Goal: Check status: Check status

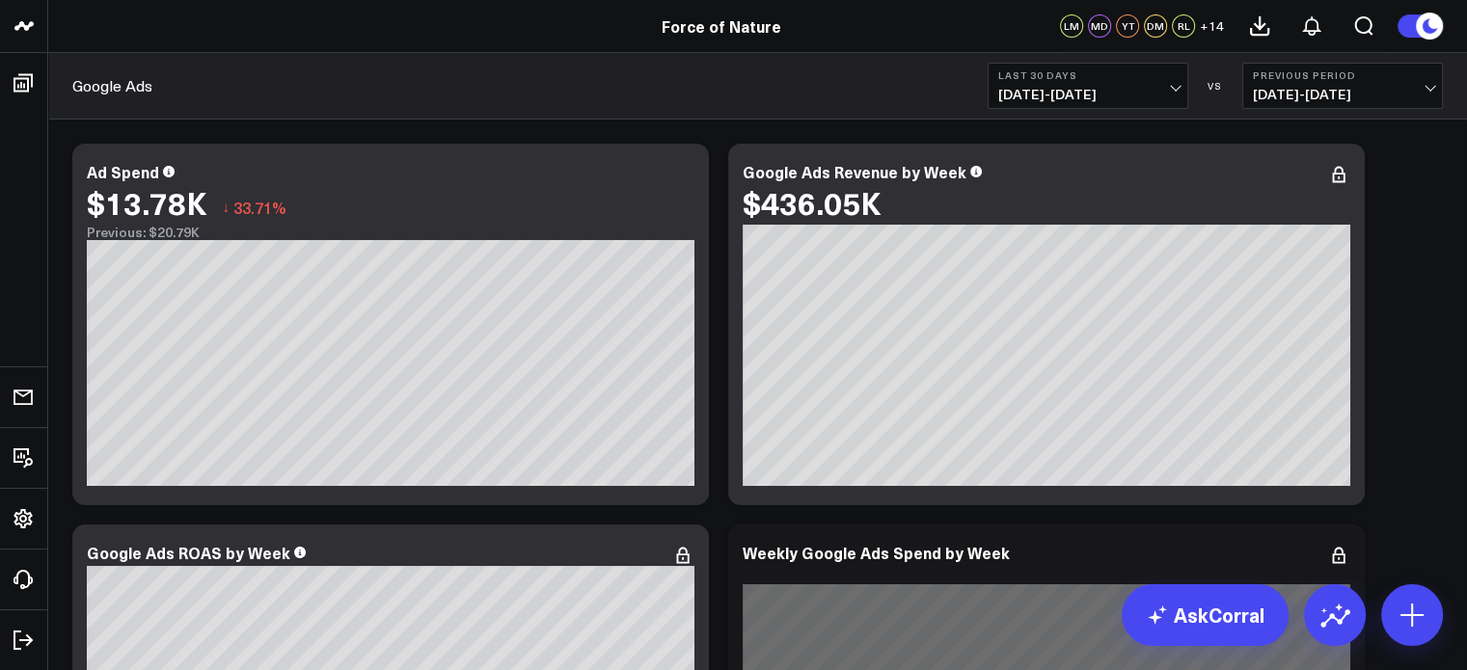
click at [1142, 93] on span "[DATE] - [DATE]" at bounding box center [1087, 94] width 179 height 15
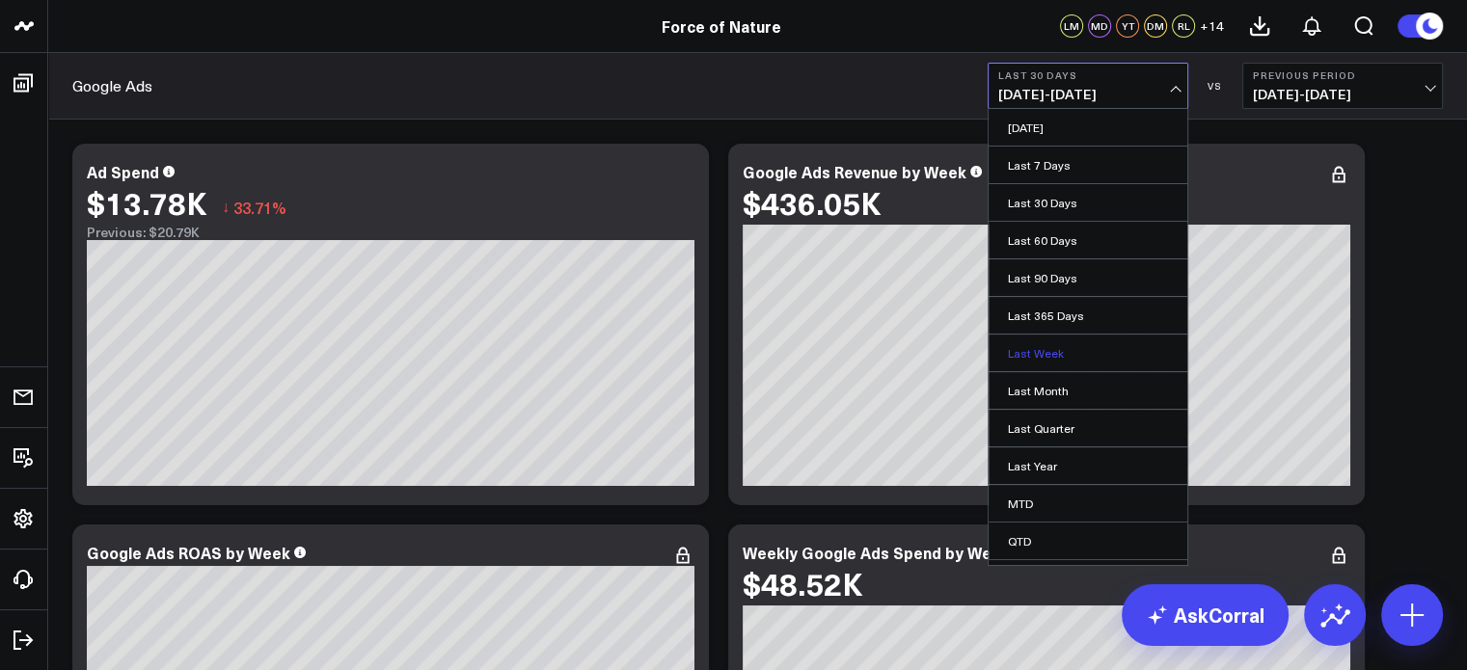
click at [1088, 356] on link "Last Week" at bounding box center [1088, 353] width 199 height 37
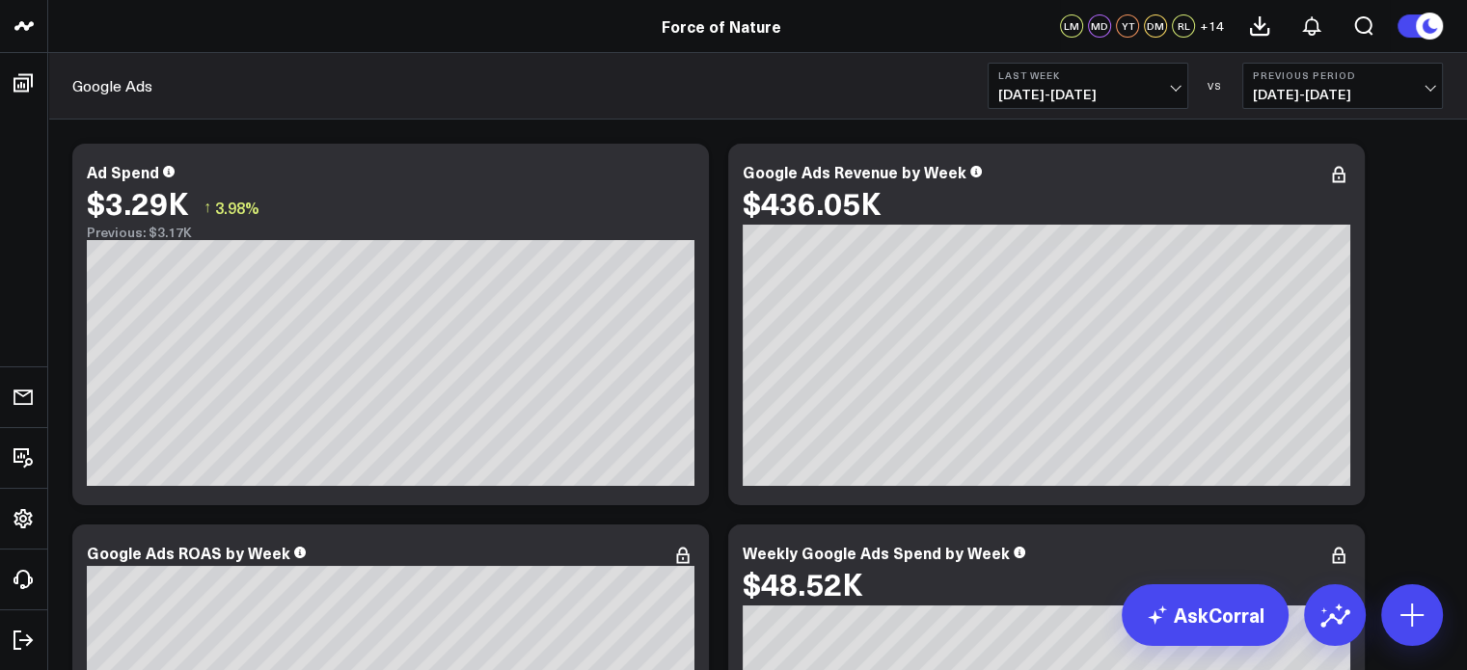
click at [1150, 87] on span "[DATE] - [DATE]" at bounding box center [1087, 94] width 179 height 15
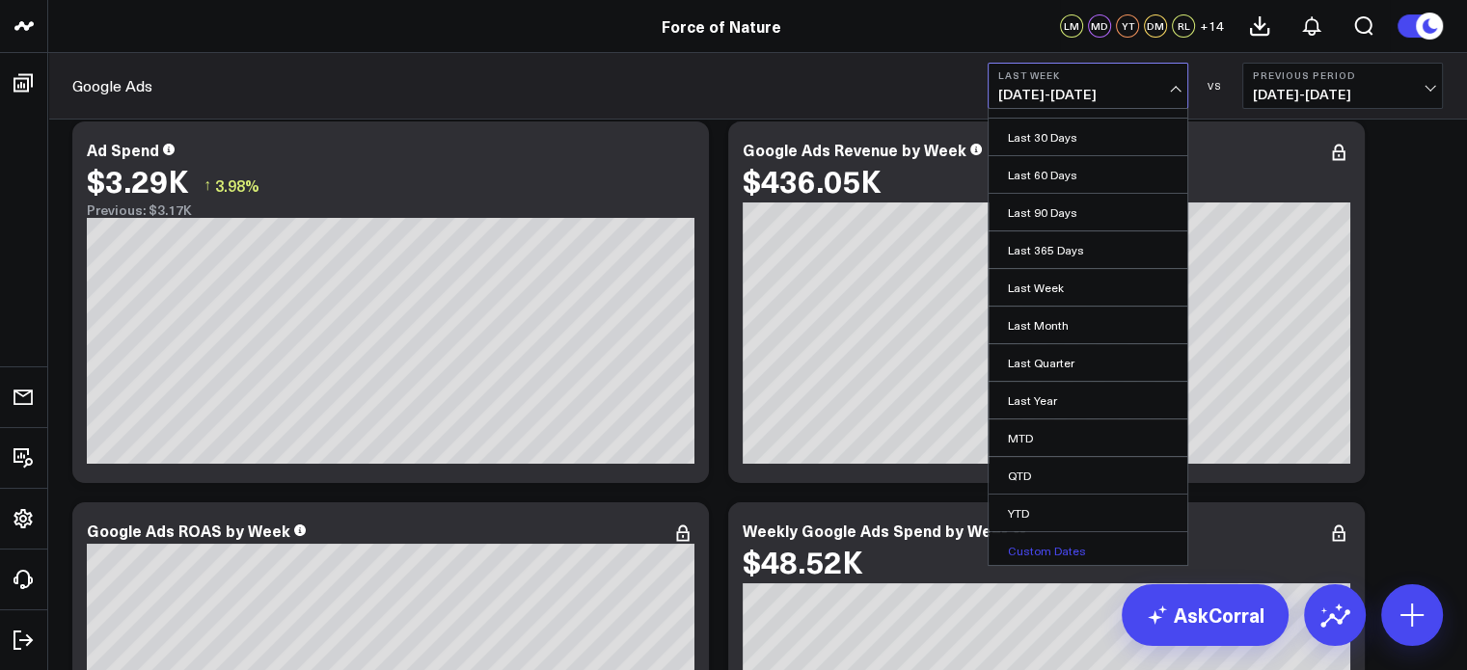
scroll to position [96, 0]
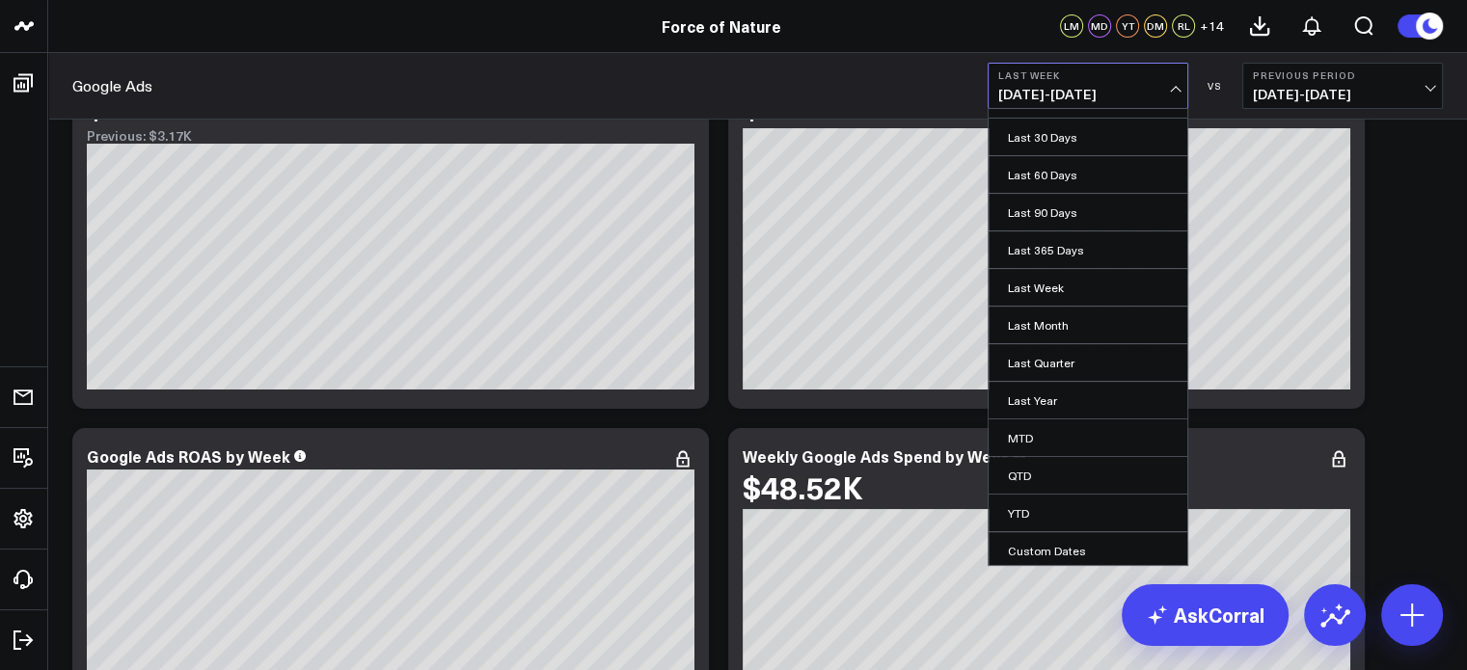
click at [1076, 92] on span "[DATE] - [DATE]" at bounding box center [1087, 94] width 179 height 15
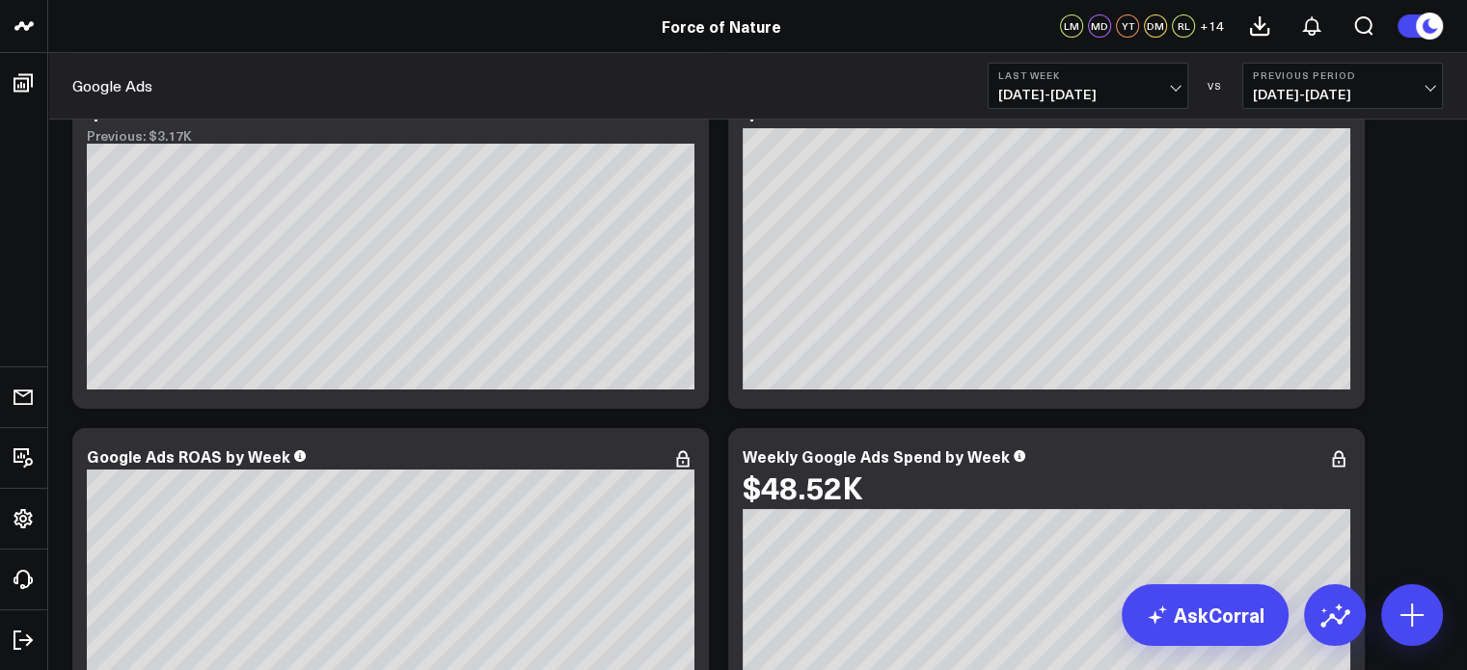
click at [1076, 92] on span "[DATE] - [DATE]" at bounding box center [1087, 94] width 179 height 15
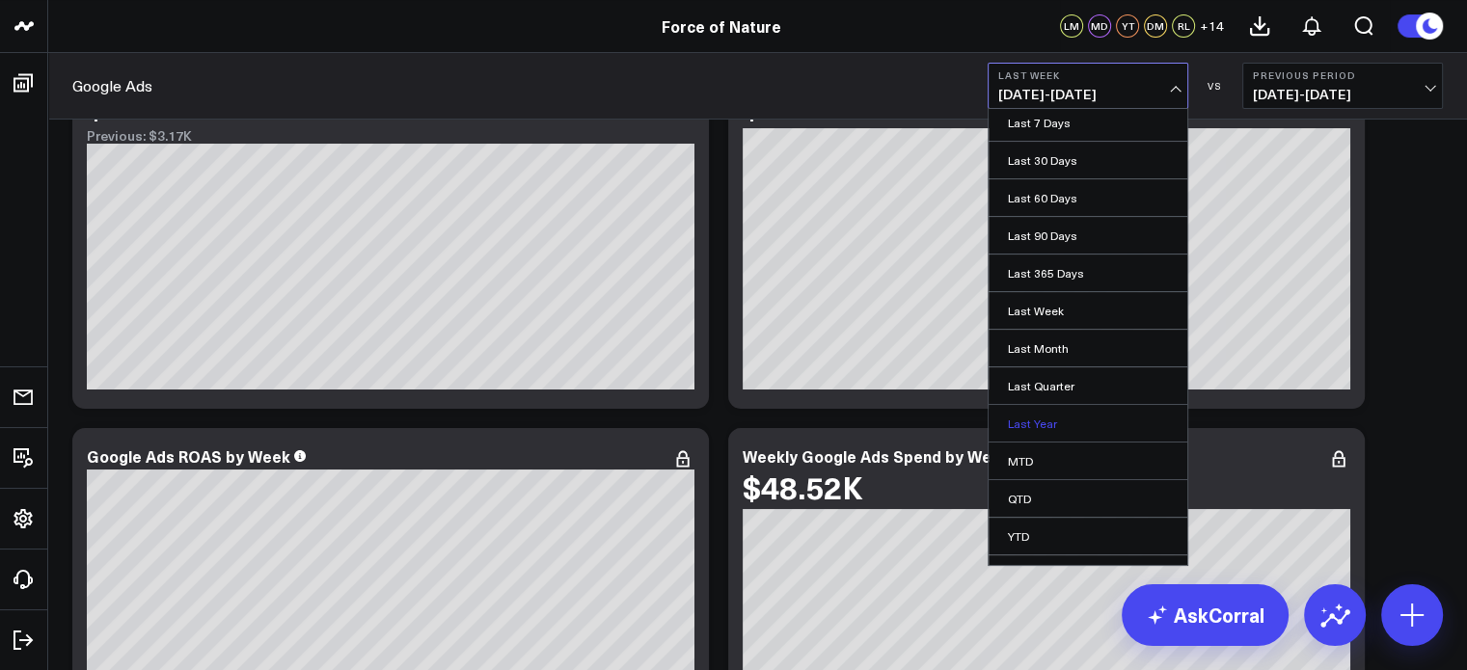
scroll to position [66, 0]
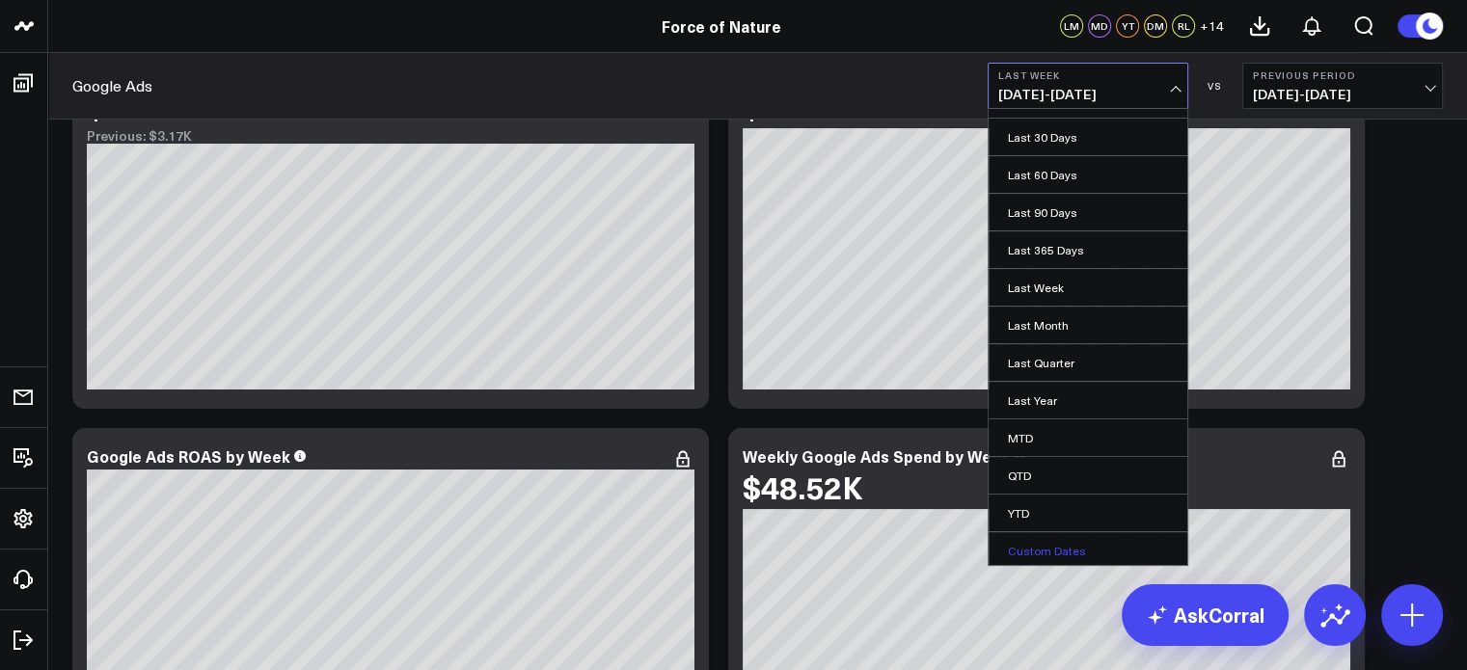
click at [1076, 546] on link "Custom Dates" at bounding box center [1088, 550] width 199 height 37
select select "8"
select select "2025"
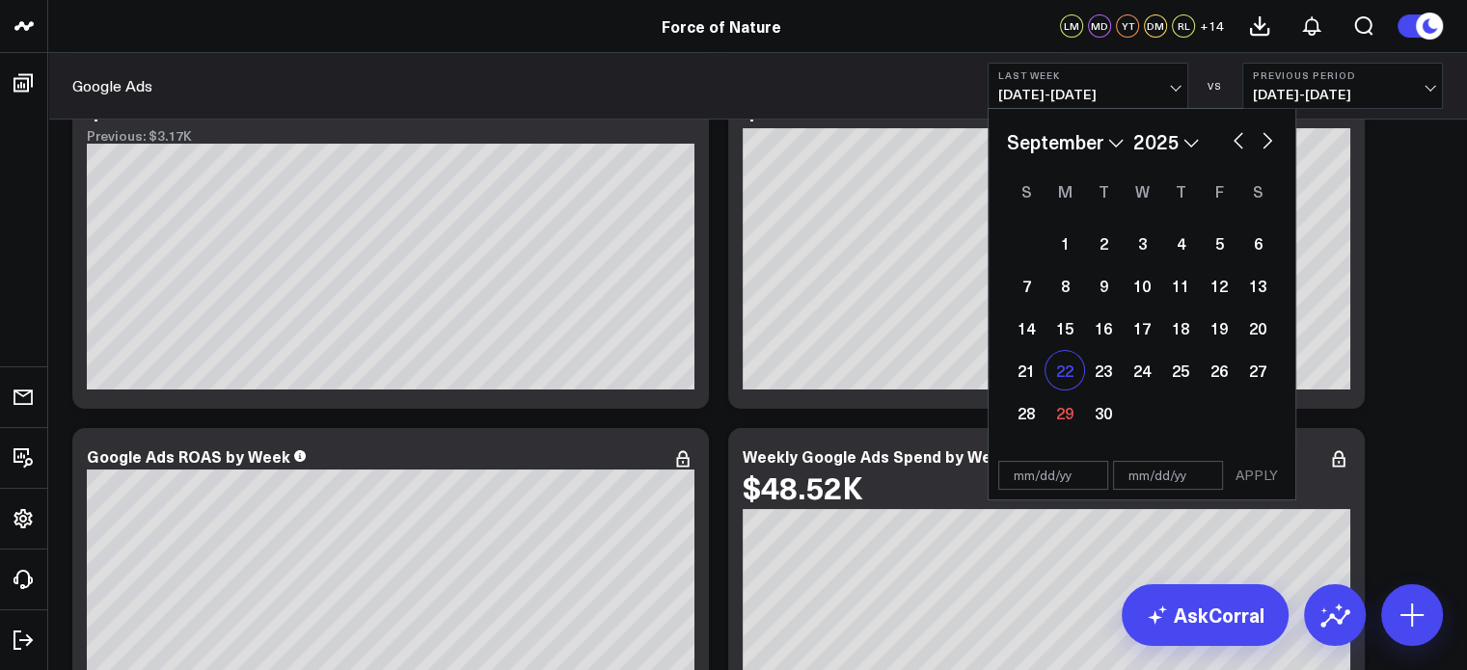
click at [1057, 375] on div "22" at bounding box center [1064, 370] width 39 height 39
type input "[DATE]"
select select "8"
select select "2025"
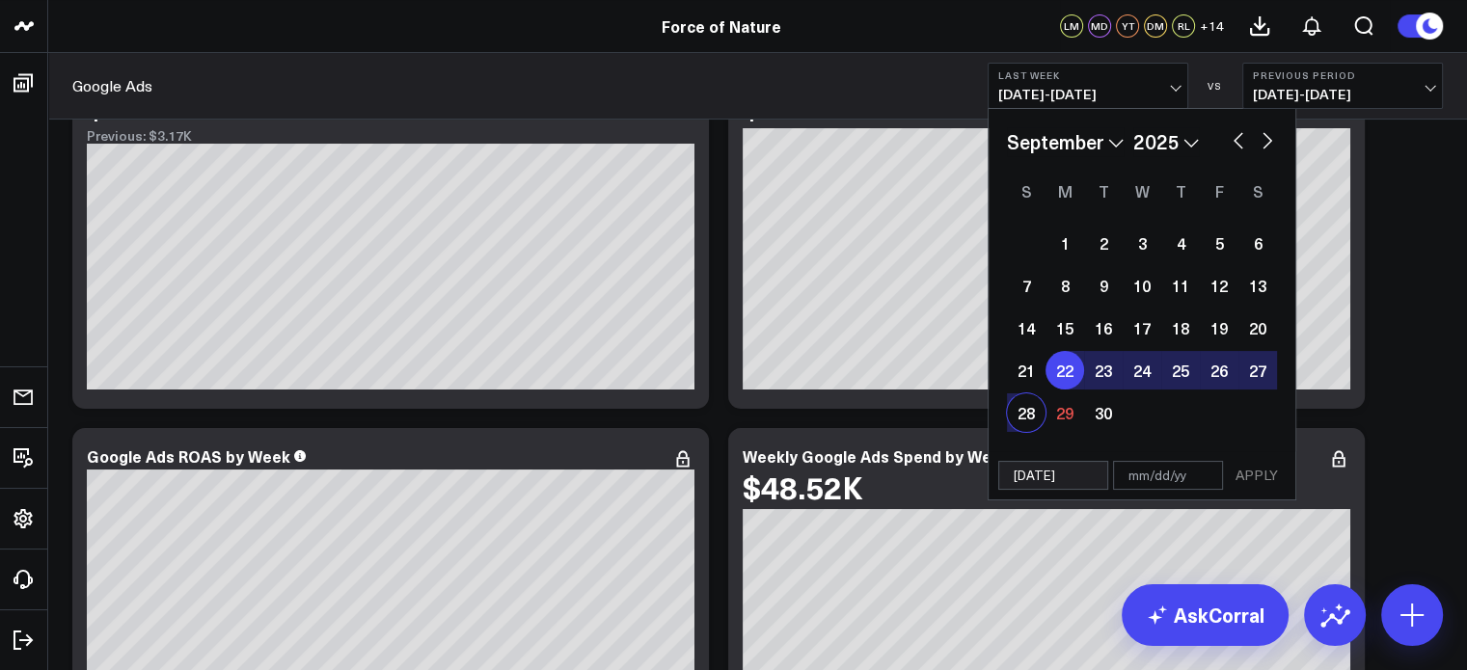
click at [1034, 408] on div "28" at bounding box center [1026, 412] width 39 height 39
type input "[DATE]"
select select "8"
select select "2025"
click at [1245, 477] on button "APPLY" at bounding box center [1257, 475] width 58 height 29
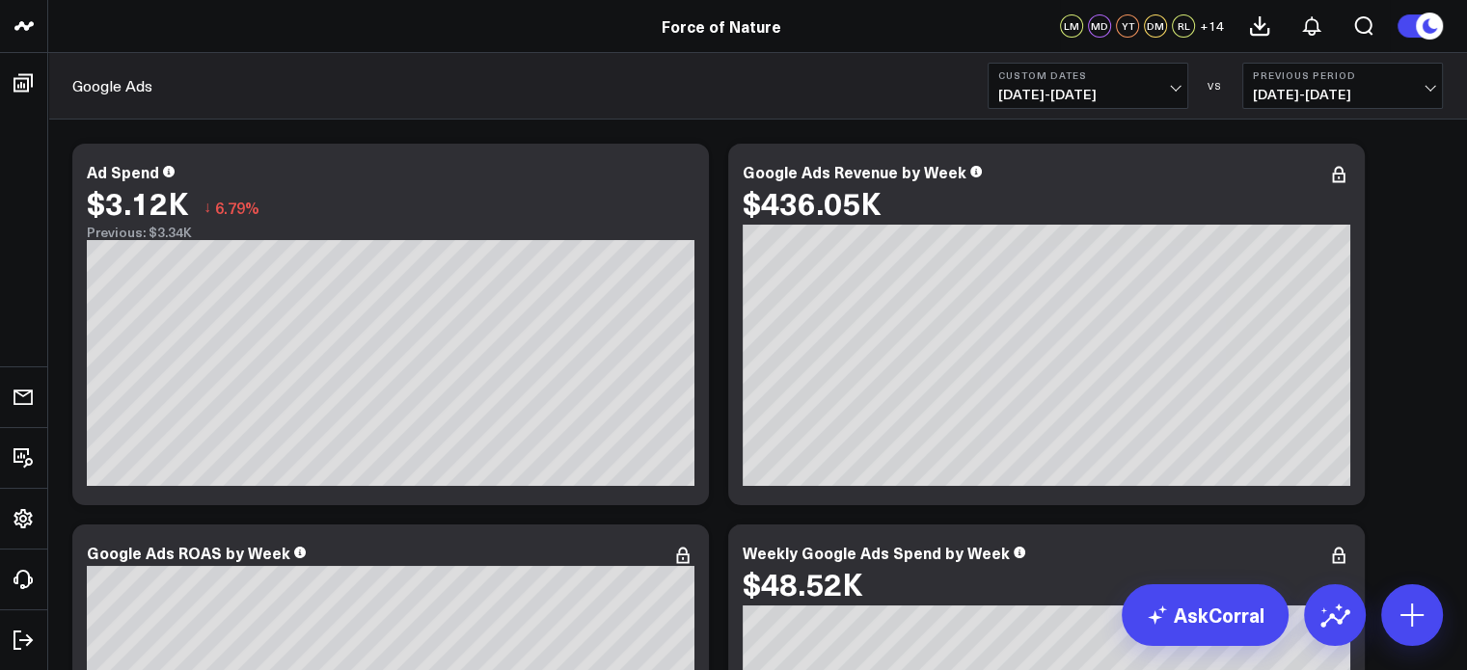
click at [1057, 88] on span "[DATE] - [DATE]" at bounding box center [1087, 94] width 179 height 15
